Goal: Participate in discussion: Engage in conversation with other users on a specific topic

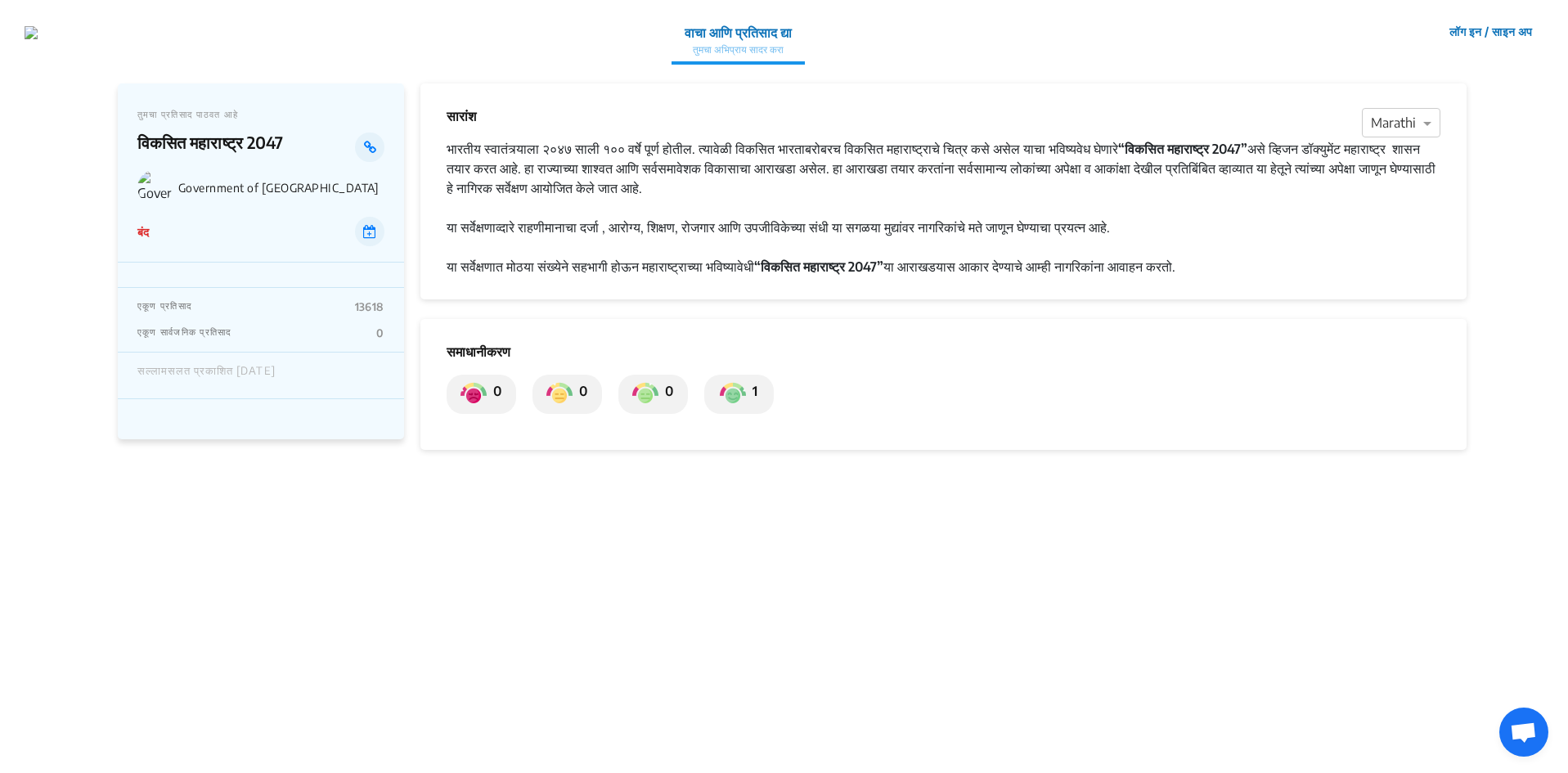
click at [153, 233] on div "बंद" at bounding box center [261, 231] width 247 height 29
drag, startPoint x: 148, startPoint y: 93, endPoint x: 170, endPoint y: 153, distance: 63.9
click at [170, 153] on div "तुमचा प्रतिसाद पाठवत आहे विकसित [GEOGRAPHIC_DATA] 2047 Government of [GEOGRAPHI…" at bounding box center [260, 173] width 286 height 179
click at [246, 236] on div "बंद" at bounding box center [261, 231] width 247 height 29
drag, startPoint x: 289, startPoint y: 143, endPoint x: 123, endPoint y: 148, distance: 166.1
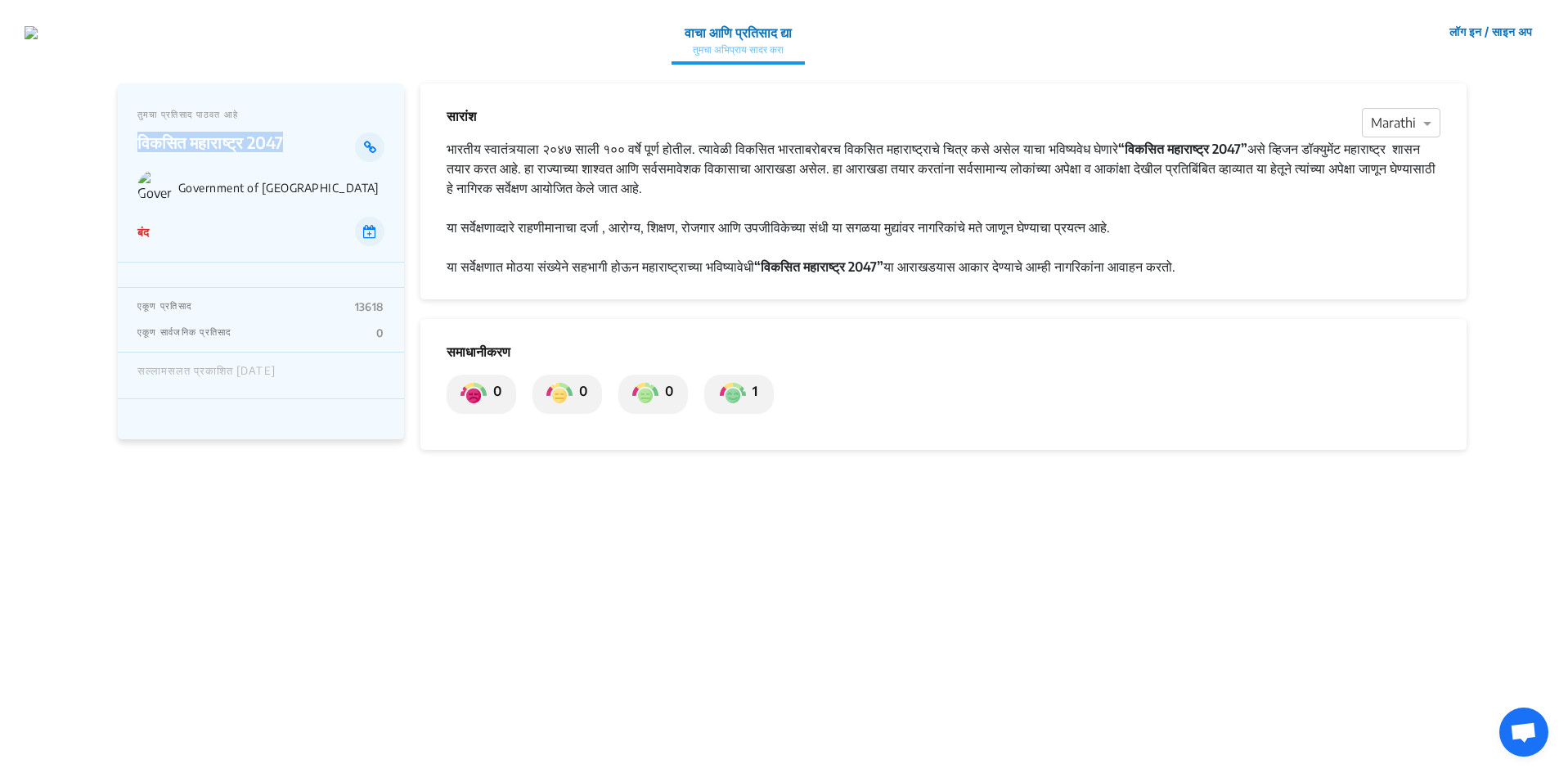
click at [123, 148] on div "तुमचा प्रतिसाद पाठवत आहे विकसित [GEOGRAPHIC_DATA] 2047 Government of [GEOGRAPHI…" at bounding box center [260, 173] width 286 height 179
click at [228, 213] on div "तुमचा प्रतिसाद पाठवत आहे विकसित [GEOGRAPHIC_DATA] 2047 Government of [GEOGRAPHI…" at bounding box center [260, 173] width 286 height 179
drag, startPoint x: 138, startPoint y: 140, endPoint x: 922, endPoint y: 528, distance: 874.8
click at [922, 528] on div "तुमचा प्रतिसाद पाठवत आहे विकसित [GEOGRAPHIC_DATA] 2047 Government of Maharashtr…" at bounding box center [784, 419] width 1333 height 710
click at [1258, 264] on div "या सर्वेक्षणात मोठया संख्येने सहभागी होऊन महाराष्ट्राच्या भविष्यावेधी “विकसित म…" at bounding box center [944, 267] width 994 height 20
